Goal: Task Accomplishment & Management: Use online tool/utility

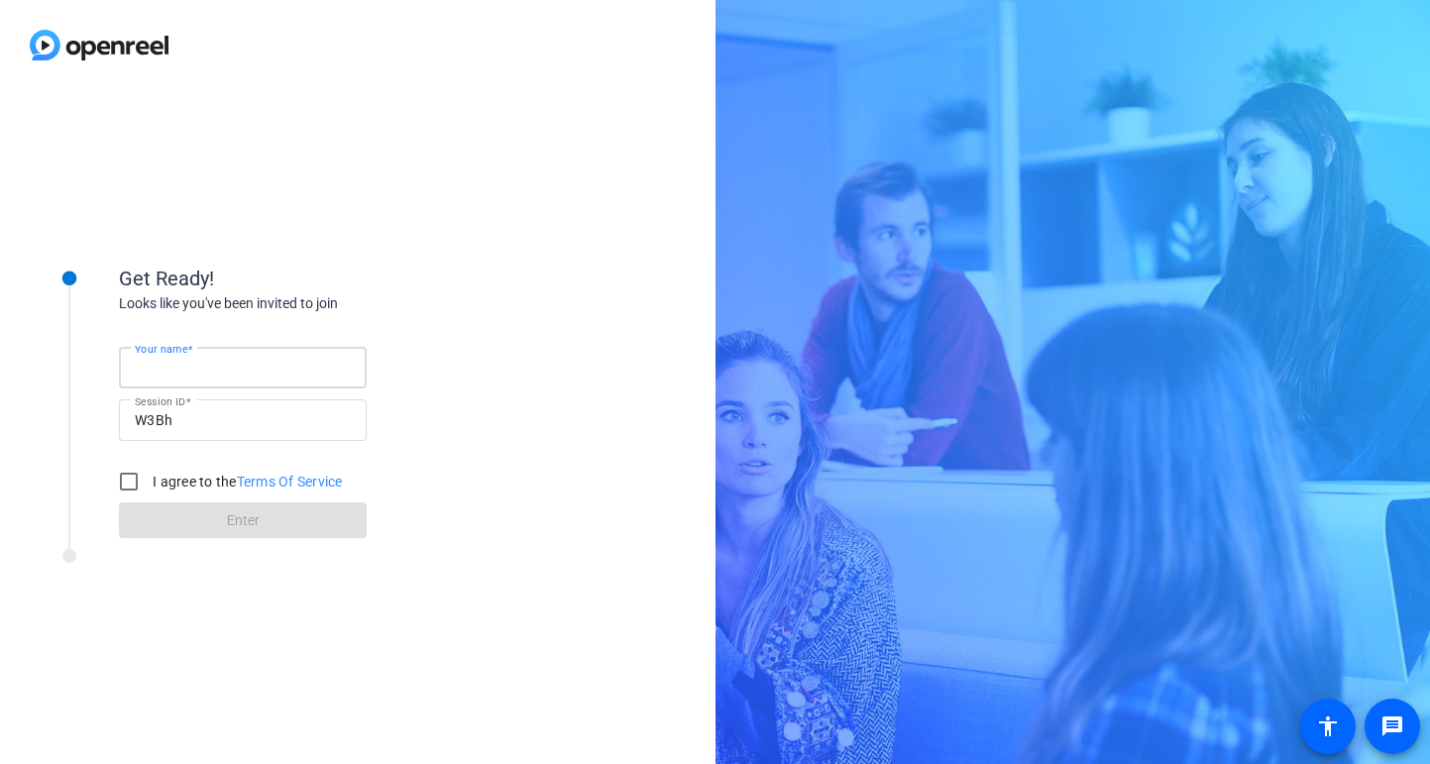
click at [277, 356] on input "Your name" at bounding box center [243, 368] width 216 height 24
type input "[PERSON_NAME]"
click at [134, 479] on input "I agree to the Terms Of Service" at bounding box center [129, 482] width 40 height 40
checkbox input "true"
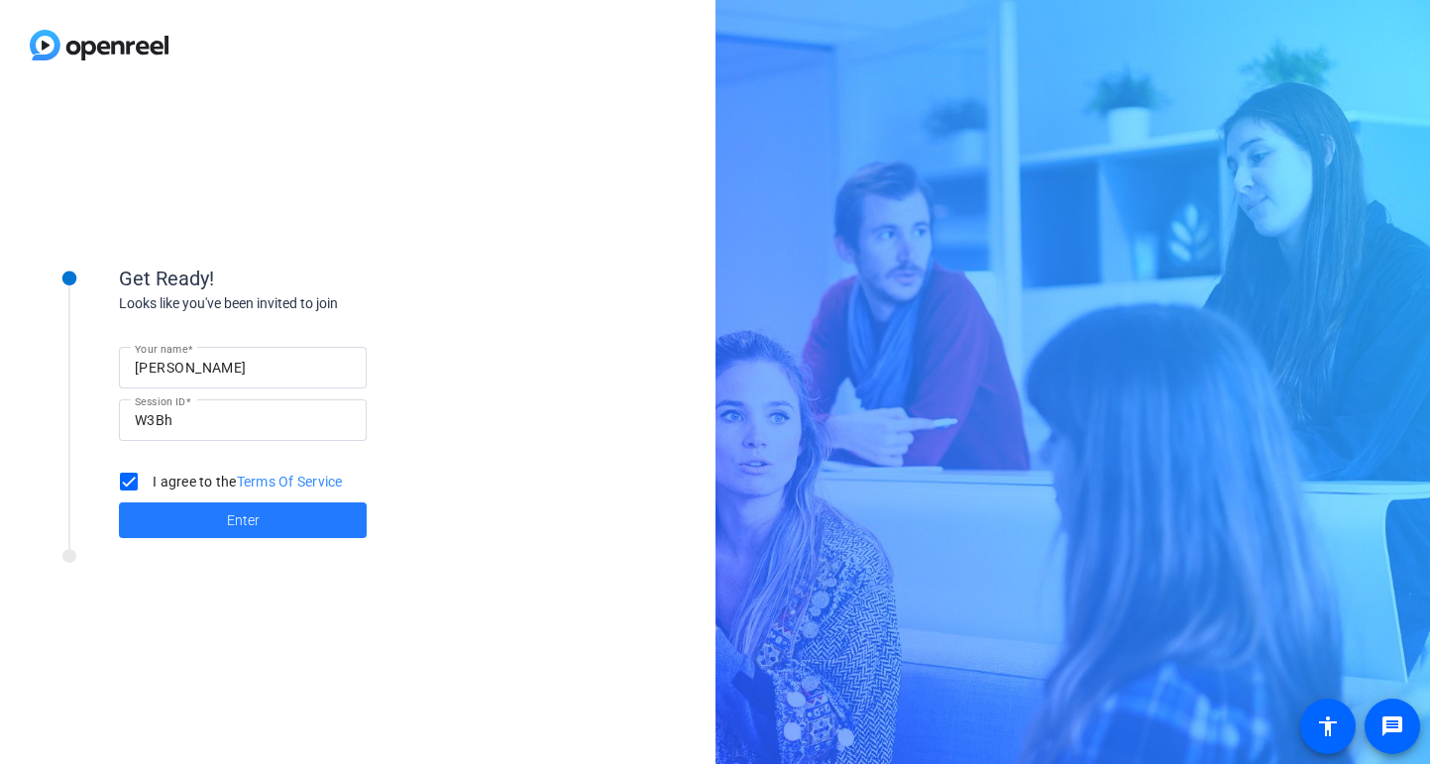
click at [171, 517] on span at bounding box center [243, 521] width 248 height 48
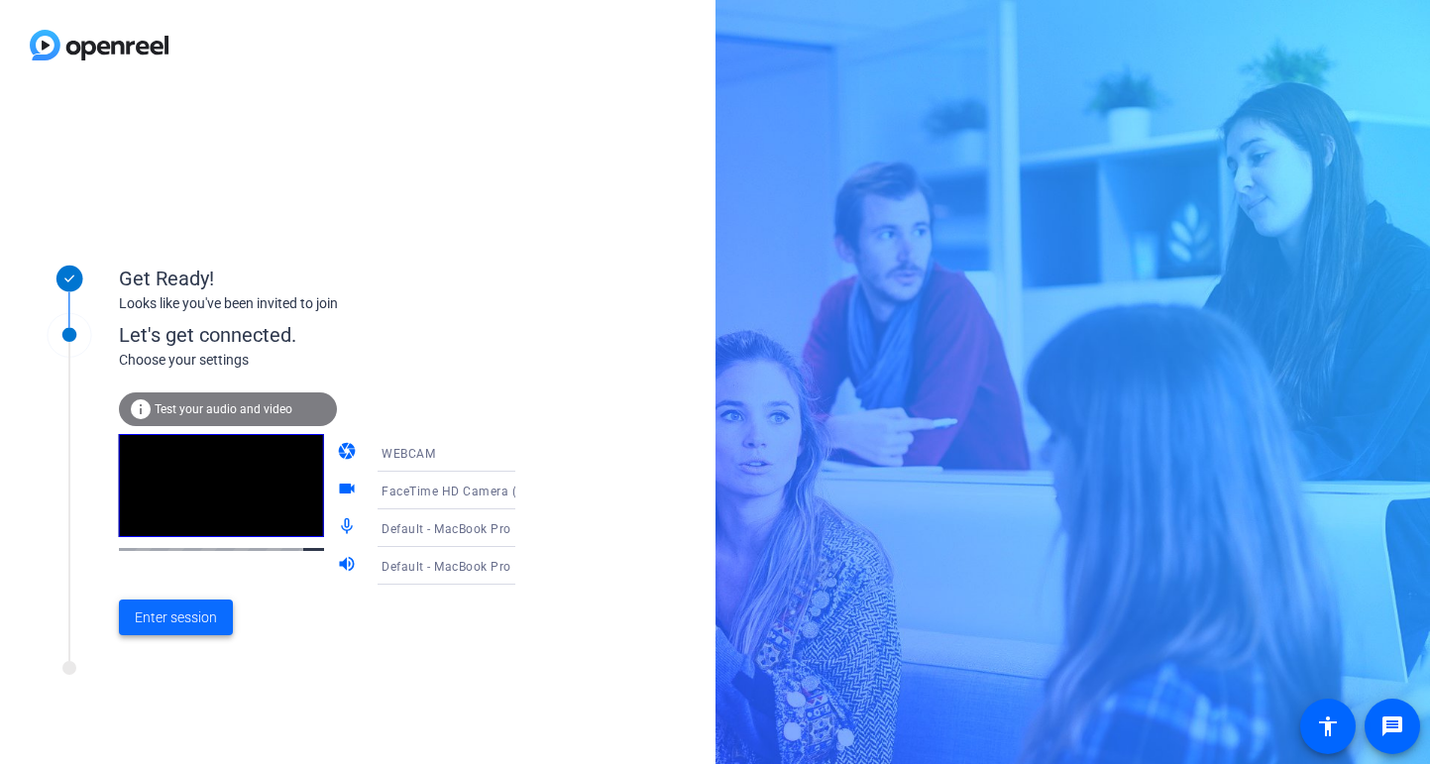
click at [177, 618] on span "Enter session" at bounding box center [176, 618] width 82 height 21
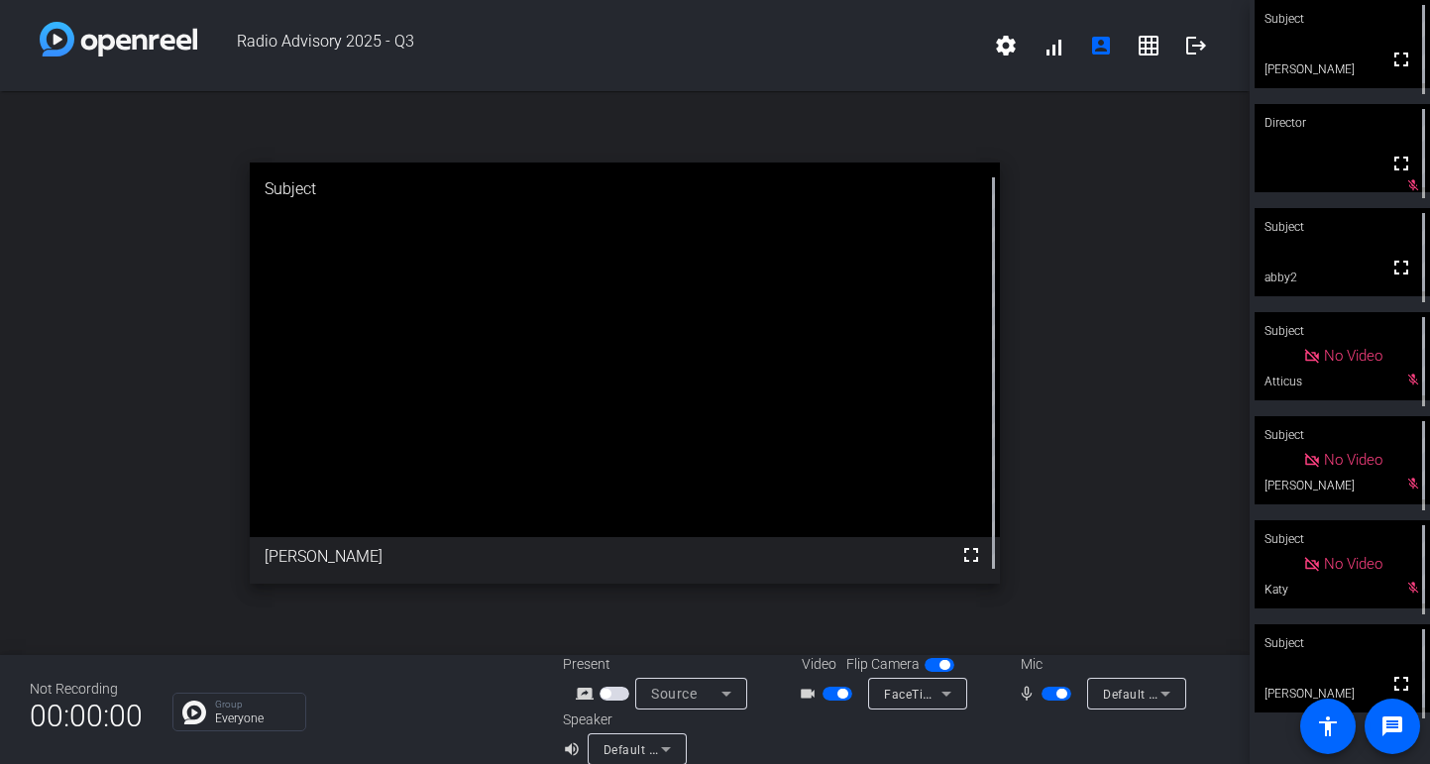
click at [1052, 694] on span "button" at bounding box center [1057, 694] width 30 height 14
click at [1052, 692] on span "button" at bounding box center [1048, 694] width 10 height 10
click at [1061, 696] on span "button" at bounding box center [1062, 694] width 10 height 10
click at [1048, 687] on span "button" at bounding box center [1057, 694] width 30 height 14
click at [1051, 695] on span "button" at bounding box center [1057, 694] width 30 height 14
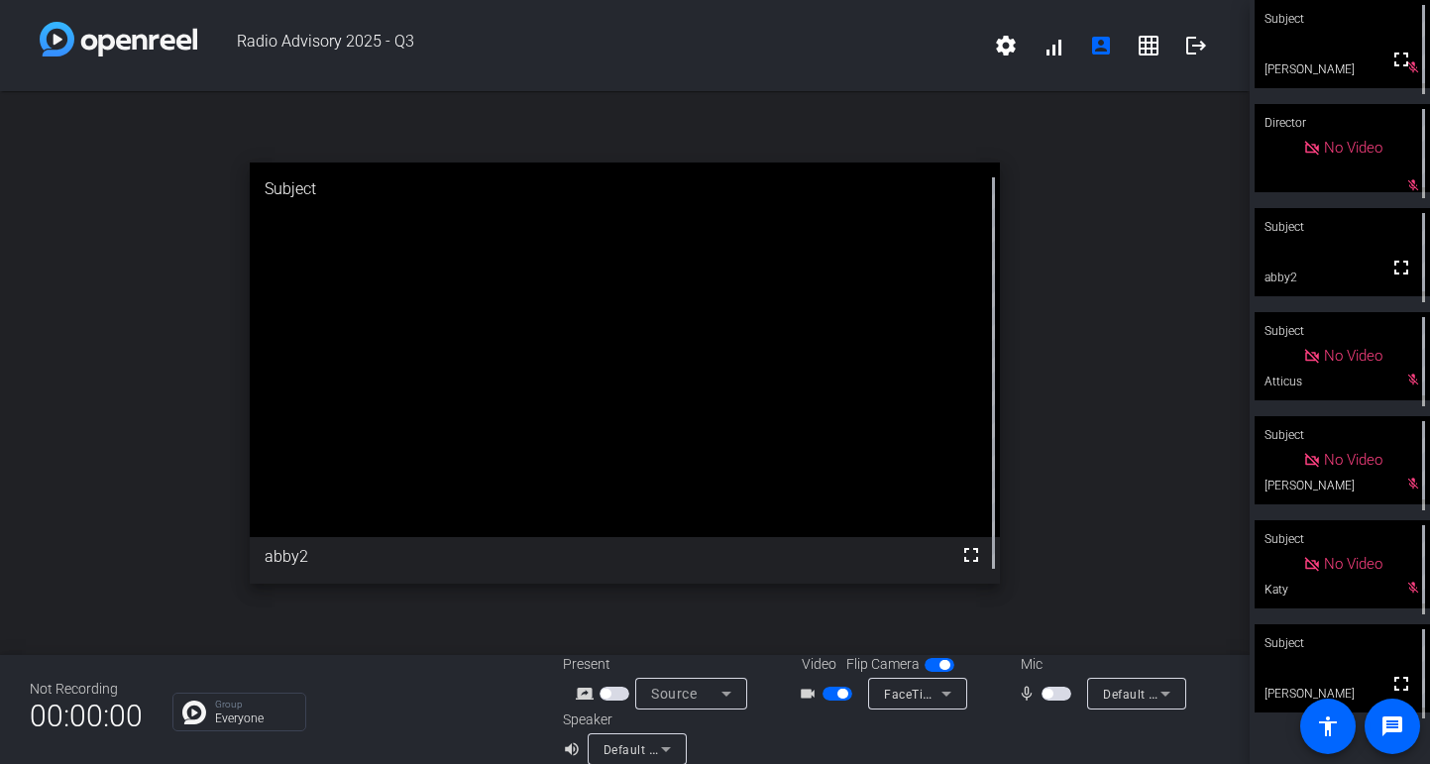
click at [1050, 692] on span "button" at bounding box center [1048, 694] width 10 height 10
click at [1059, 693] on span "button" at bounding box center [1062, 694] width 10 height 10
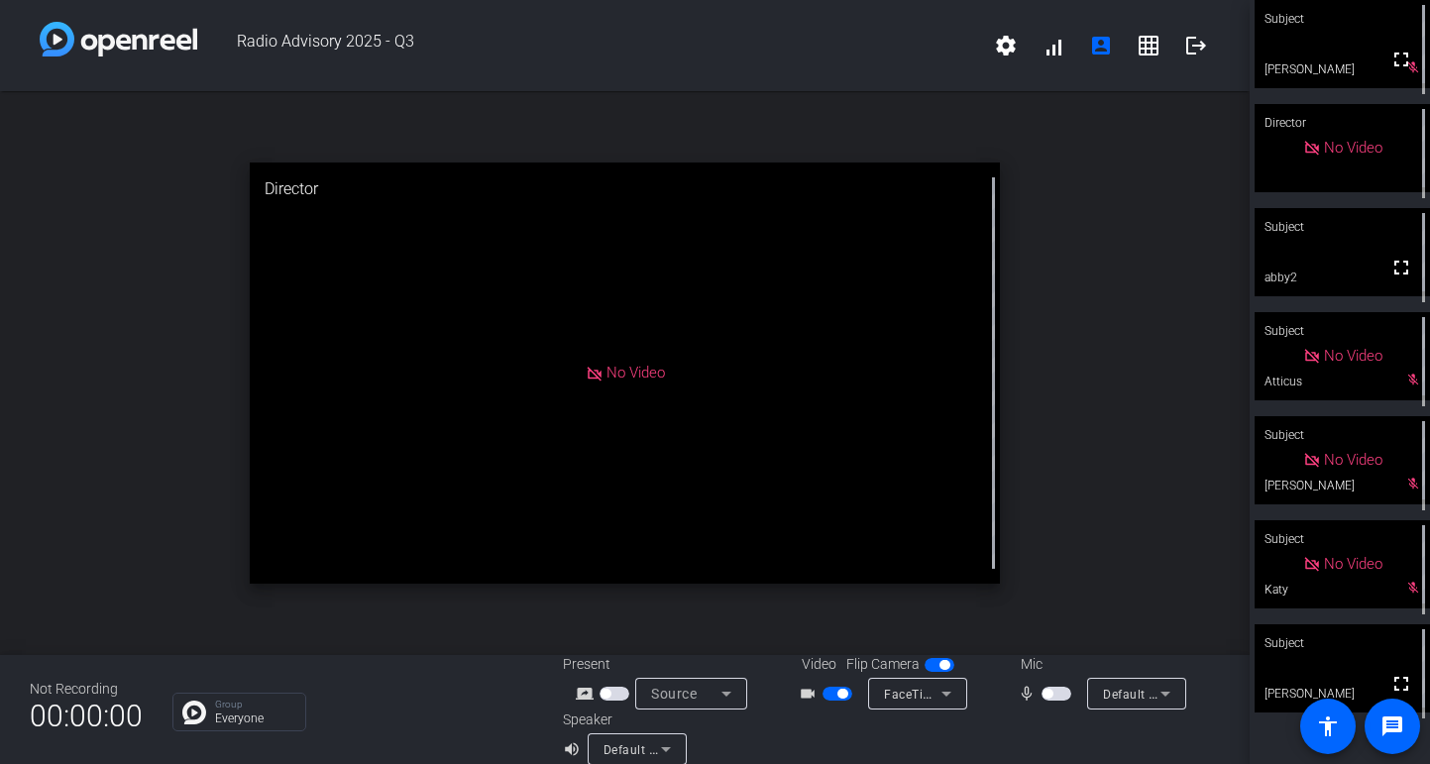
click at [1048, 692] on span "button" at bounding box center [1048, 694] width 10 height 10
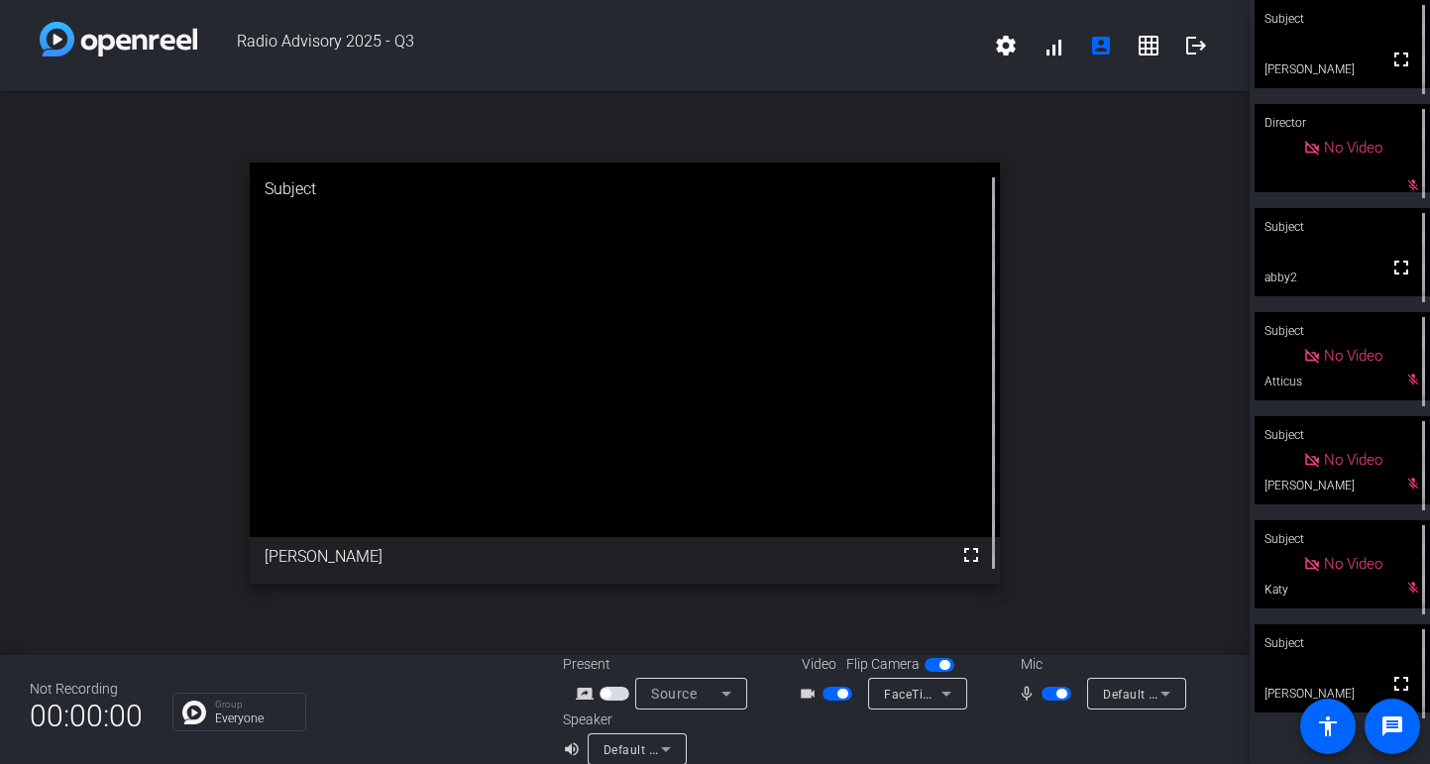
click at [1052, 693] on span "button" at bounding box center [1057, 694] width 30 height 14
click at [1046, 693] on span "button" at bounding box center [1048, 694] width 10 height 10
click at [1046, 693] on button "button" at bounding box center [1057, 694] width 30 height 14
click at [1052, 691] on span "button" at bounding box center [1048, 694] width 10 height 10
click at [1052, 691] on span "button" at bounding box center [1057, 694] width 30 height 14
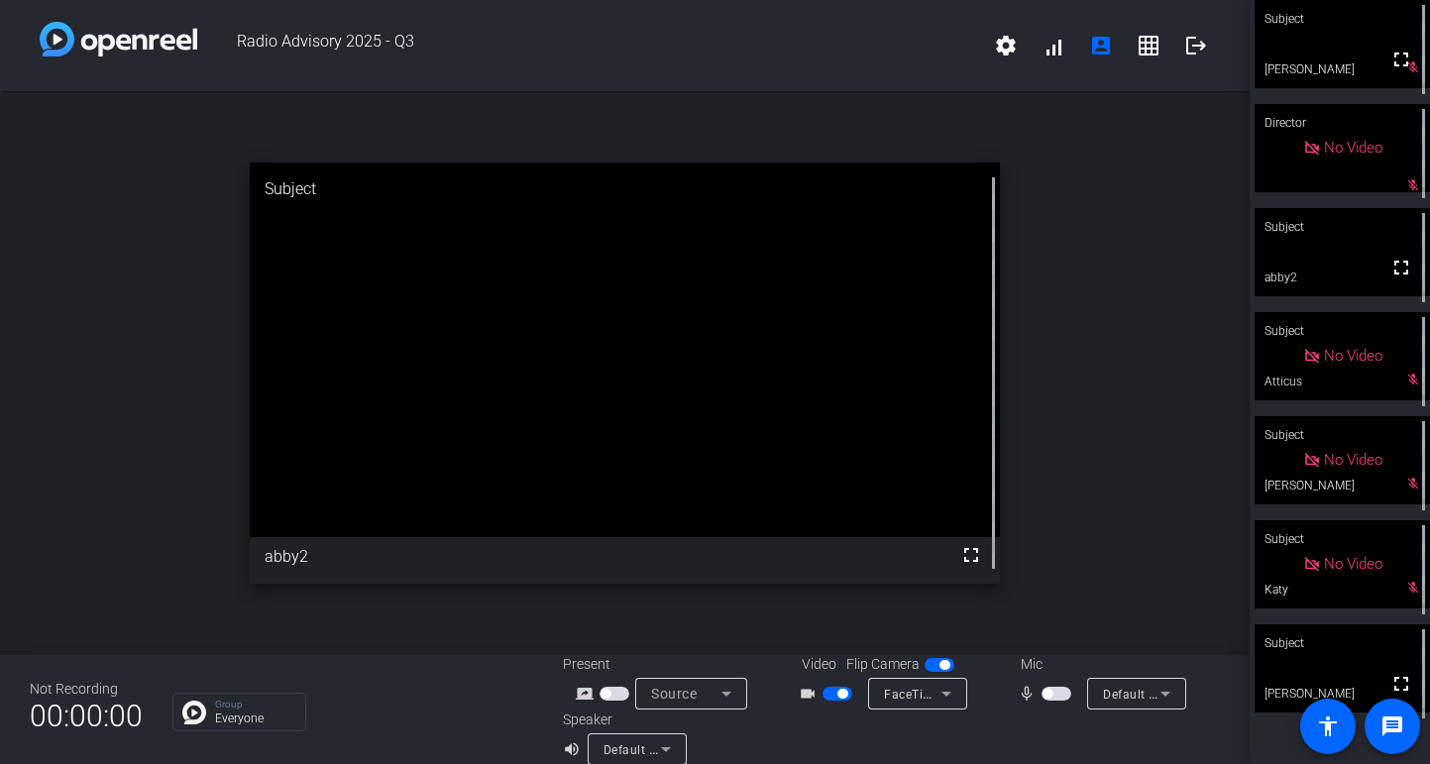
click at [1048, 693] on span "button" at bounding box center [1048, 694] width 10 height 10
click at [1048, 692] on span "button" at bounding box center [1057, 694] width 30 height 14
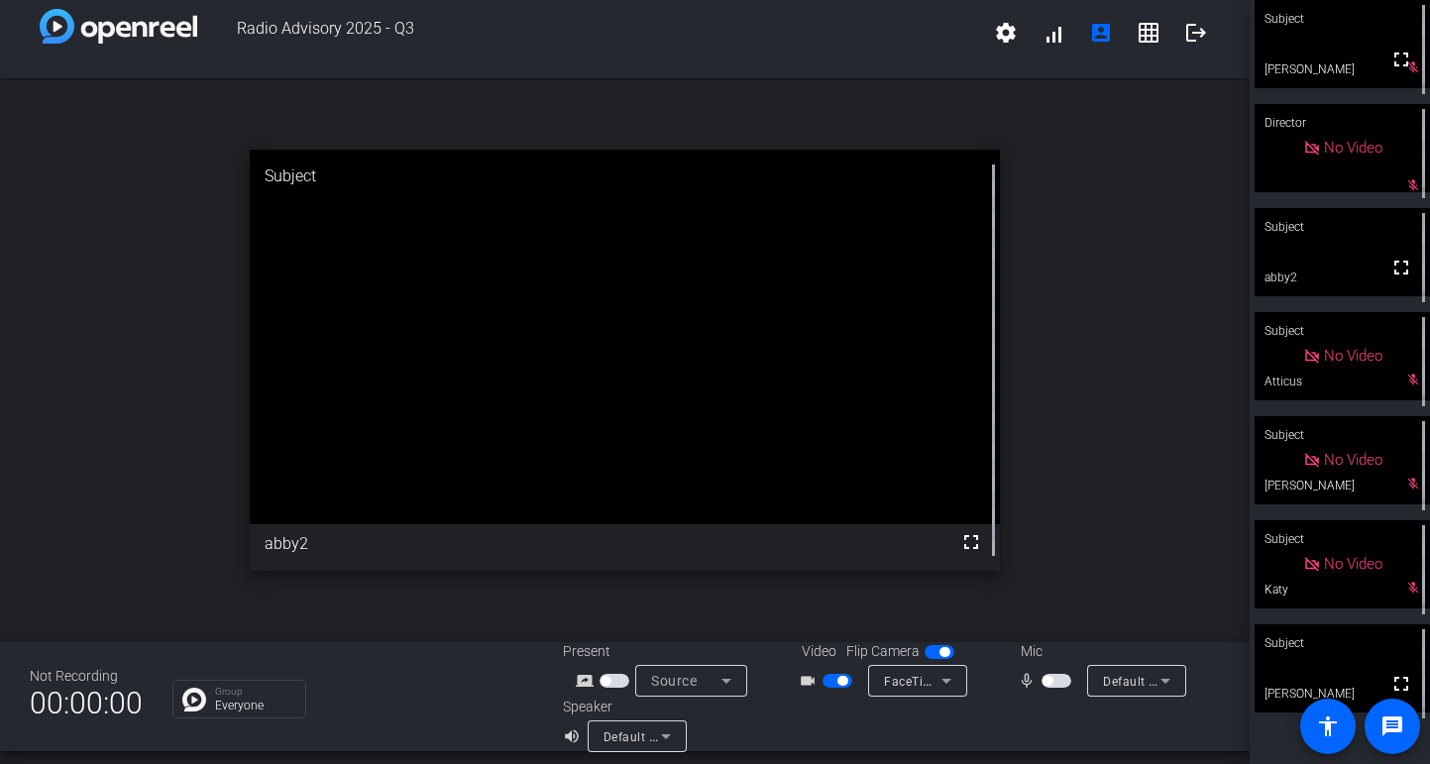
click at [1046, 683] on span "button" at bounding box center [1048, 681] width 10 height 10
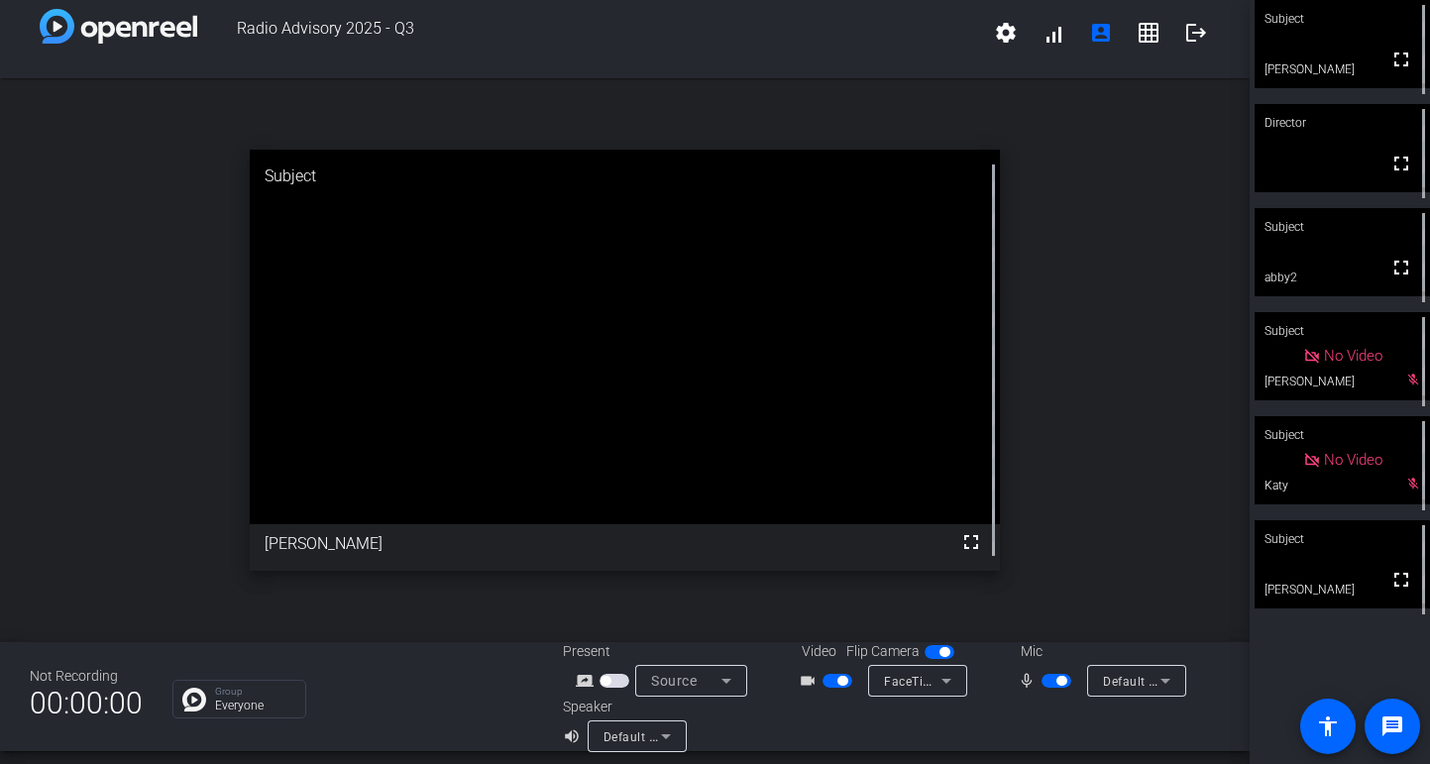
scroll to position [14, 0]
